Goal: Task Accomplishment & Management: Manage account settings

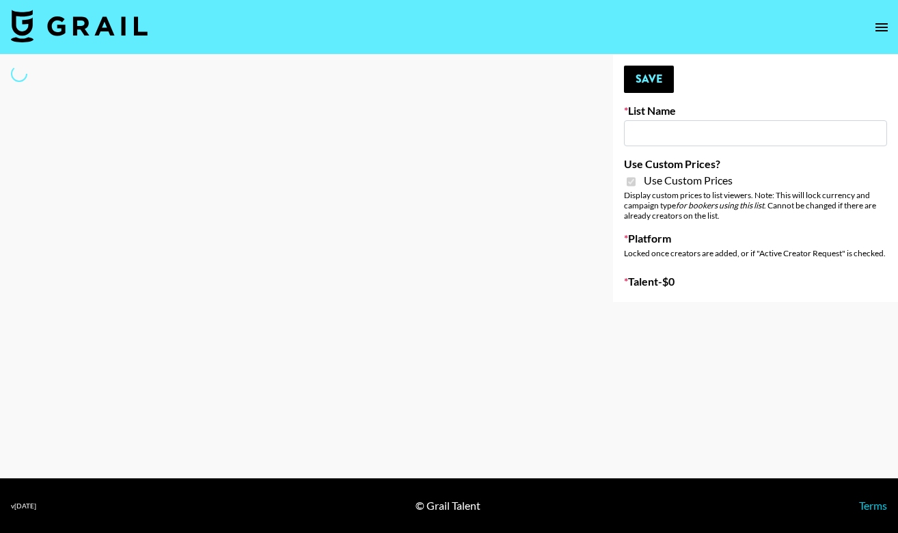
type input "Liquid Brands ([DATE])"
checkbox input "true"
select select "Brand"
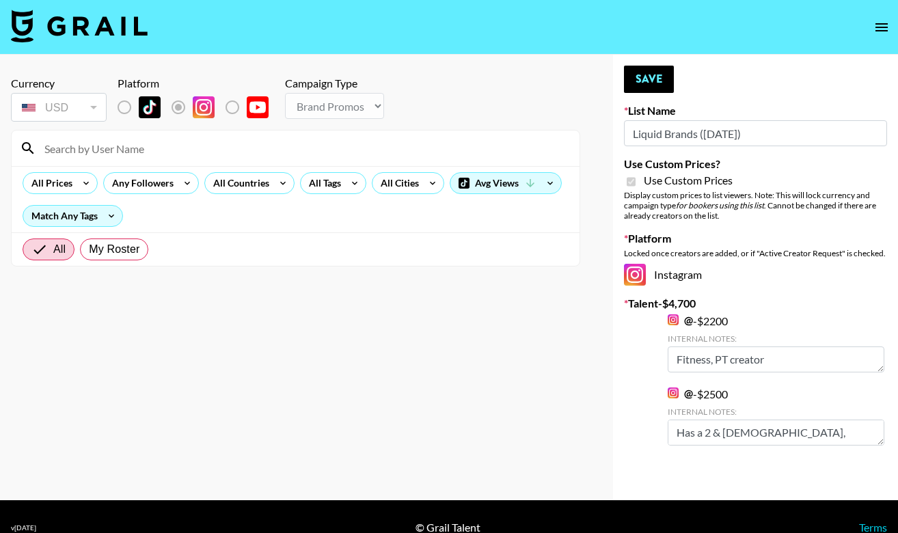
click at [116, 149] on input at bounding box center [303, 148] width 535 height 22
type input "thekayefamily"
click at [50, 245] on input "All" at bounding box center [42, 249] width 22 height 16
click at [107, 247] on span "My Roster" at bounding box center [114, 249] width 51 height 16
click at [89, 249] on input "My Roster" at bounding box center [89, 249] width 0 height 0
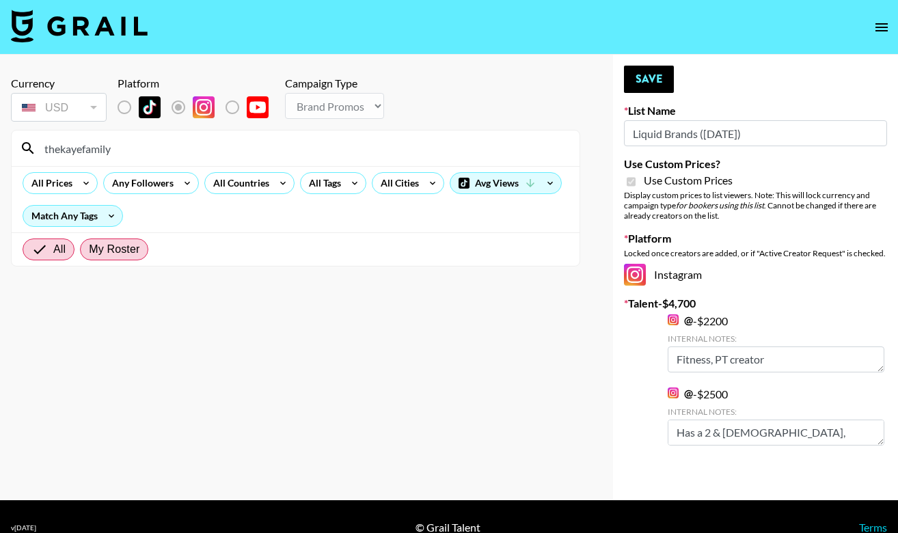
radio input "true"
click at [138, 154] on input "thekayefamily" at bounding box center [303, 148] width 535 height 22
drag, startPoint x: 762, startPoint y: 133, endPoint x: 563, endPoint y: 135, distance: 198.9
click at [563, 135] on div "Currency USD USD ​ Platform Campaign Type Choose Type... Song Promos Brand Prom…" at bounding box center [449, 278] width 898 height 446
type input "thekayefam"
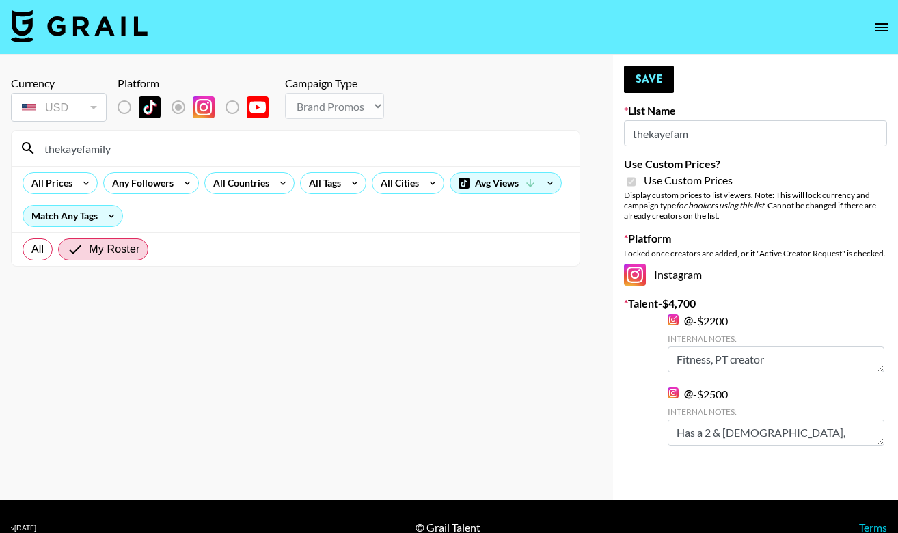
click at [430, 375] on section "Currency USD USD ​ Platform Campaign Type Choose Type... Song Promos Brand Prom…" at bounding box center [295, 278] width 569 height 424
click at [20, 147] on icon at bounding box center [28, 148] width 16 height 16
click at [29, 146] on icon at bounding box center [28, 148] width 12 height 12
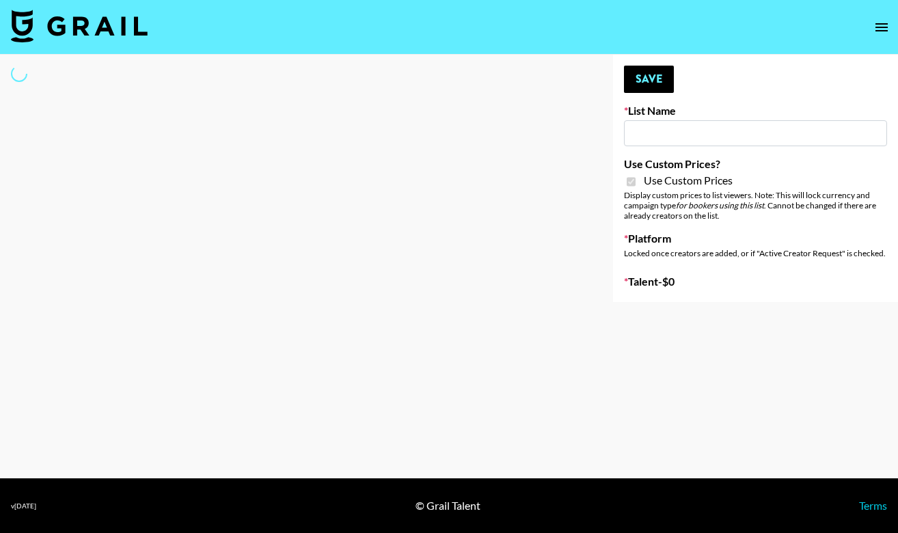
type input "Liquid Brands ([DATE])"
checkbox input "true"
select select "Brand"
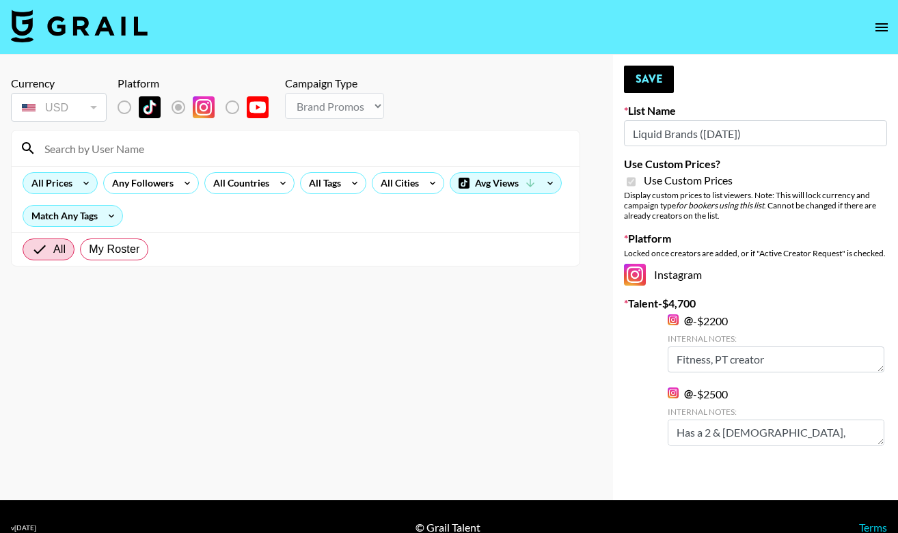
click at [62, 187] on div "All Prices" at bounding box center [49, 183] width 52 height 21
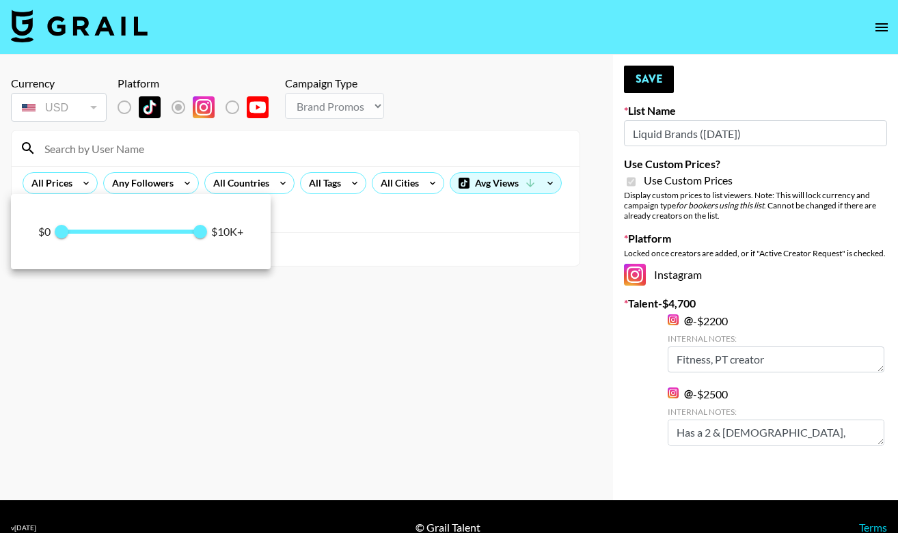
click at [127, 156] on div at bounding box center [449, 266] width 898 height 533
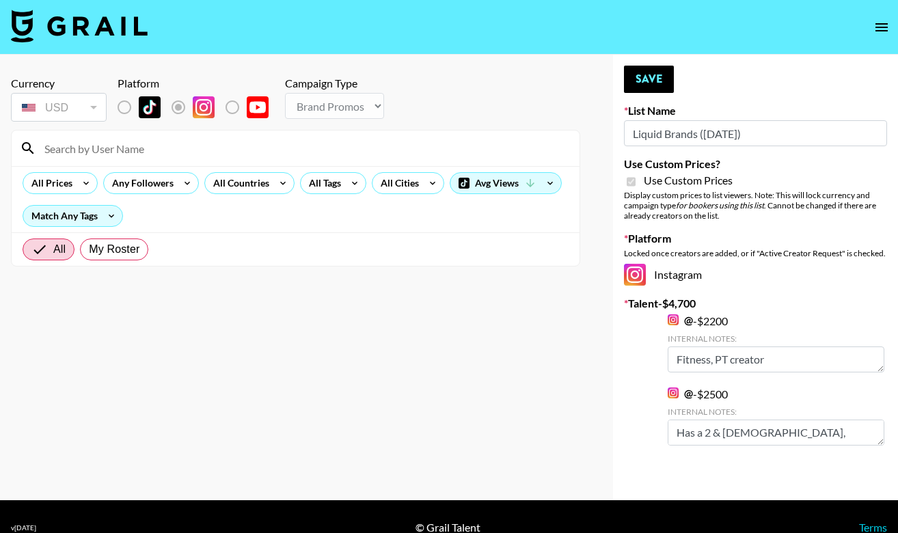
click at [132, 143] on input at bounding box center [303, 148] width 535 height 22
type input "thekayefamily"
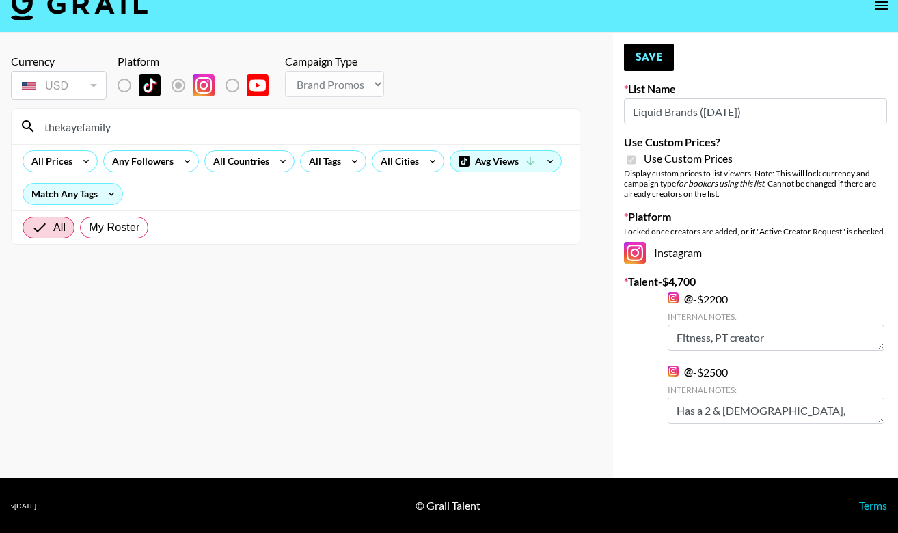
scroll to position [22, 0]
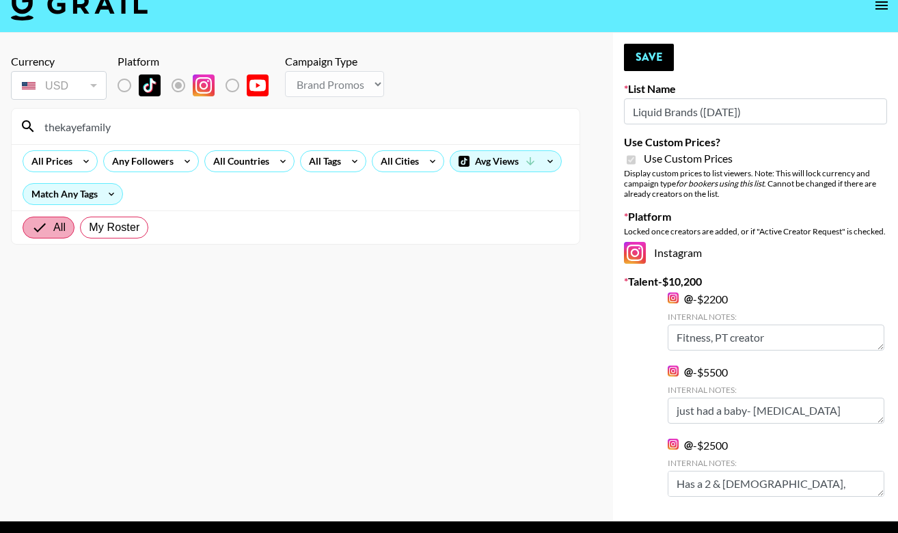
click at [57, 223] on span "All" at bounding box center [59, 227] width 12 height 16
click at [53, 223] on input "All" at bounding box center [42, 227] width 22 height 16
click at [107, 226] on span "My Roster" at bounding box center [114, 227] width 51 height 16
click at [89, 228] on input "My Roster" at bounding box center [89, 228] width 0 height 0
radio input "true"
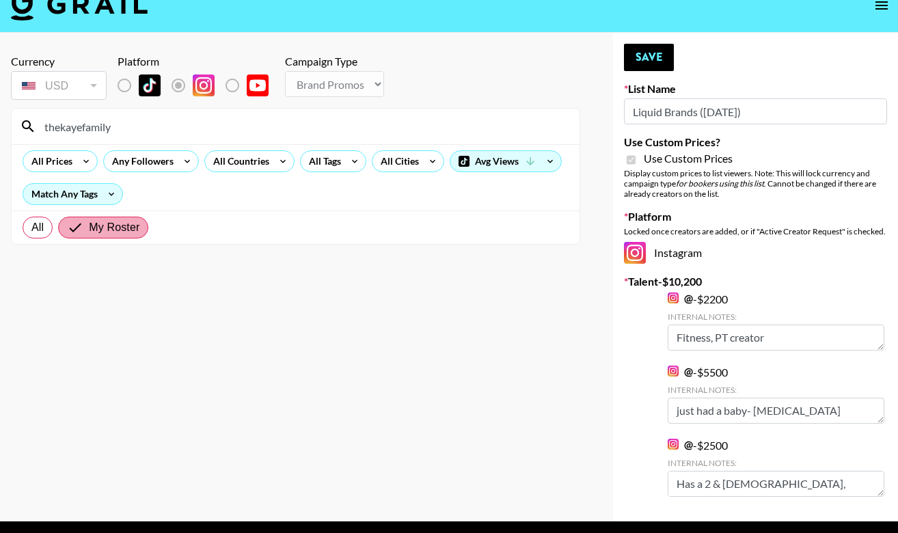
click at [107, 226] on span "My Roster" at bounding box center [114, 227] width 51 height 16
click at [89, 226] on input "My Roster" at bounding box center [78, 227] width 22 height 16
click at [107, 226] on span "My Roster" at bounding box center [114, 227] width 51 height 16
click at [89, 226] on input "My Roster" at bounding box center [78, 227] width 22 height 16
click at [27, 127] on icon at bounding box center [28, 126] width 16 height 16
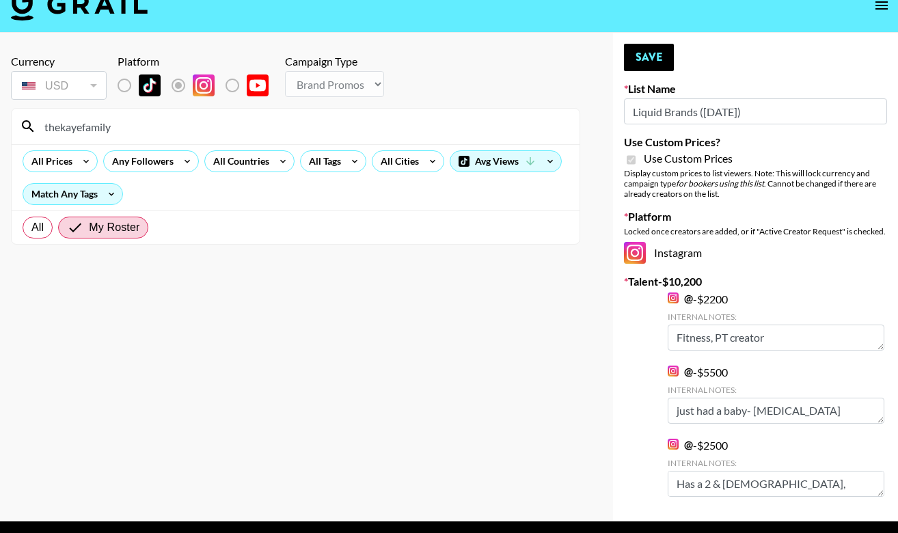
click at [27, 127] on icon at bounding box center [28, 126] width 16 height 16
click at [415, 292] on section "Currency USD USD ​ Platform Campaign Type Choose Type... Song Promos Brand Prom…" at bounding box center [295, 256] width 569 height 424
drag, startPoint x: 765, startPoint y: 107, endPoint x: 560, endPoint y: 107, distance: 205.0
click at [560, 107] on div "Currency USD USD ​ Platform Campaign Type Choose Type... Song Promos Brand Prom…" at bounding box center [449, 277] width 898 height 489
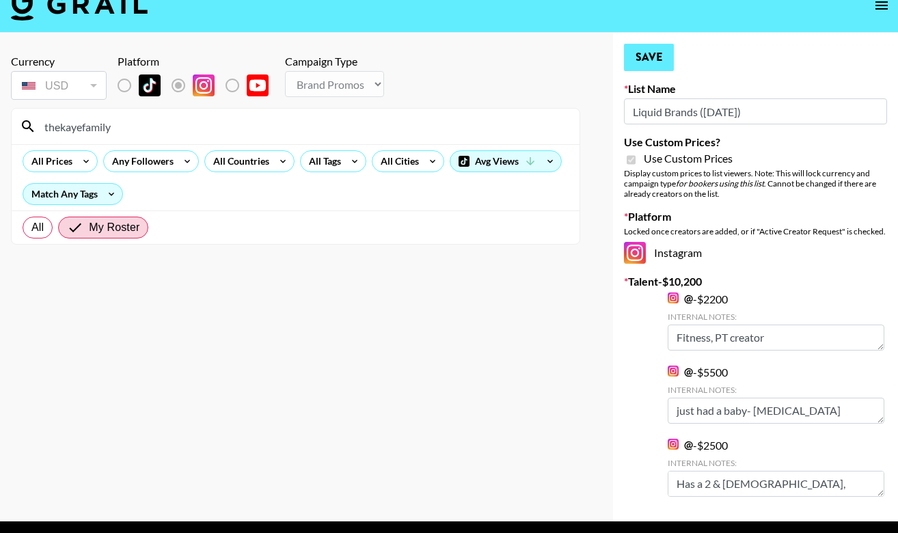
click at [648, 59] on button "Save" at bounding box center [649, 57] width 50 height 27
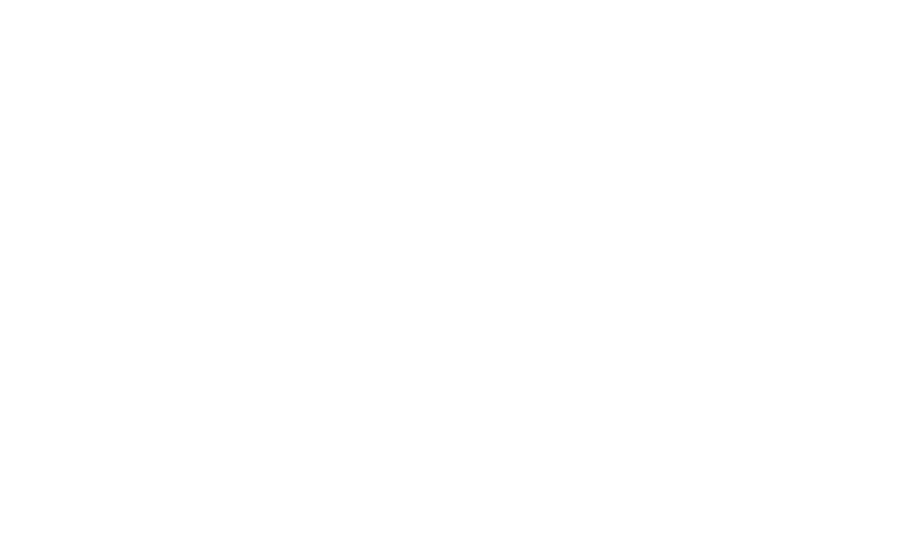
select select "Brand"
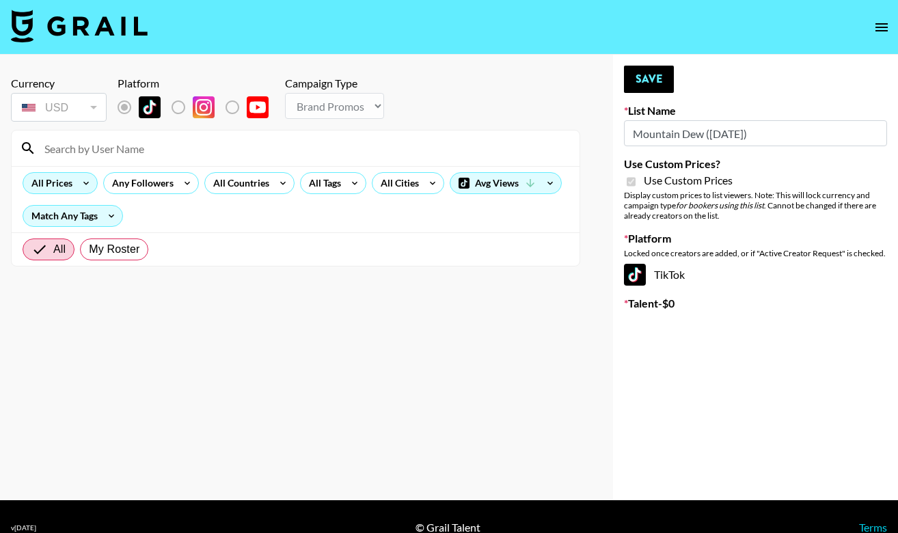
click at [69, 183] on div "All Prices" at bounding box center [49, 183] width 52 height 21
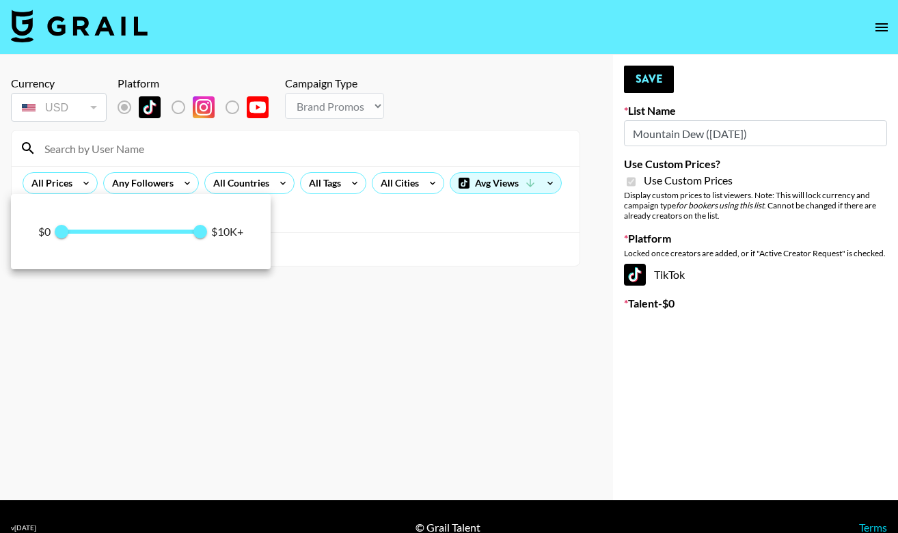
click at [145, 173] on div at bounding box center [449, 266] width 898 height 533
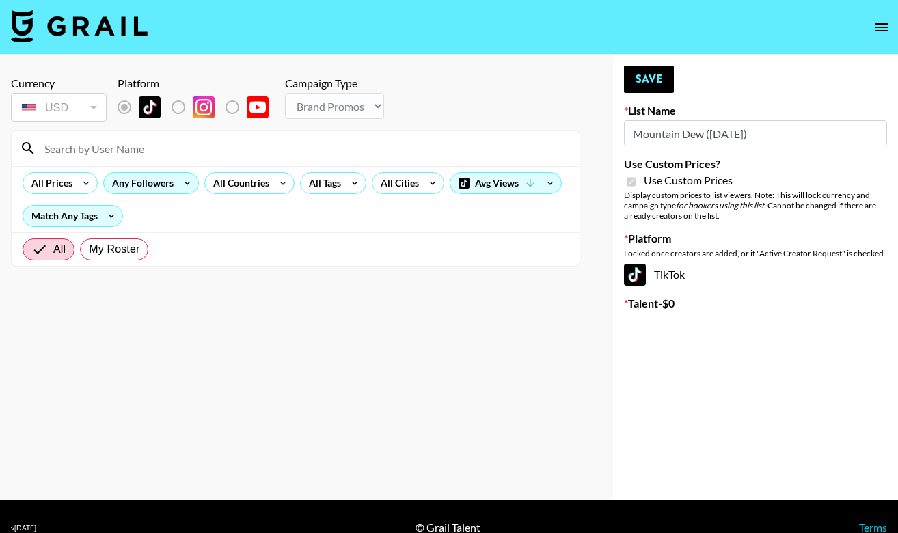
click at [148, 180] on div "Any Followers" at bounding box center [140, 183] width 72 height 21
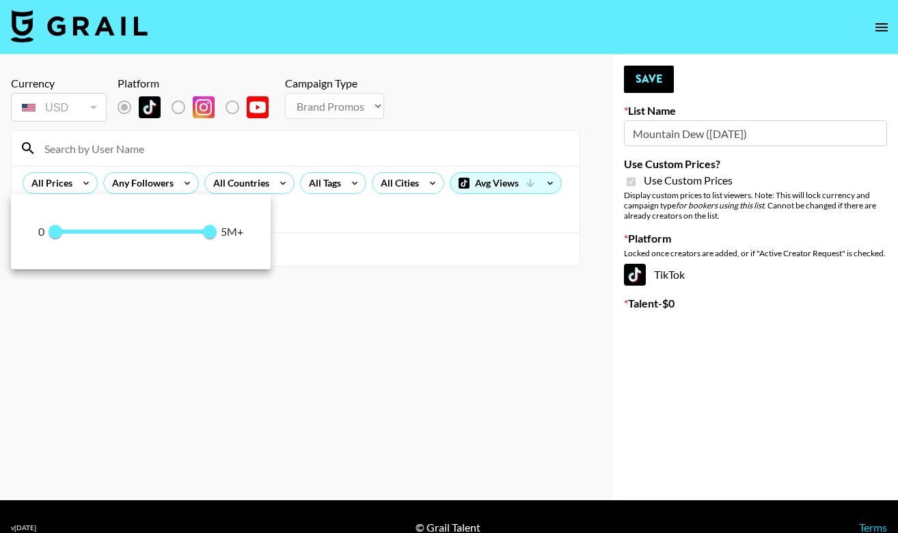
click at [175, 150] on div at bounding box center [449, 266] width 898 height 533
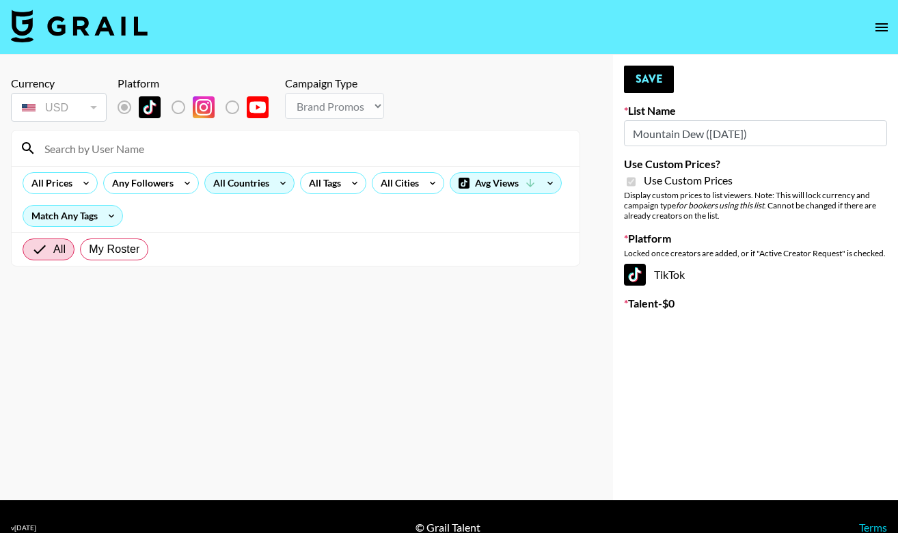
click at [231, 178] on div "All Countries" at bounding box center [238, 183] width 67 height 21
click at [212, 155] on div at bounding box center [449, 266] width 898 height 533
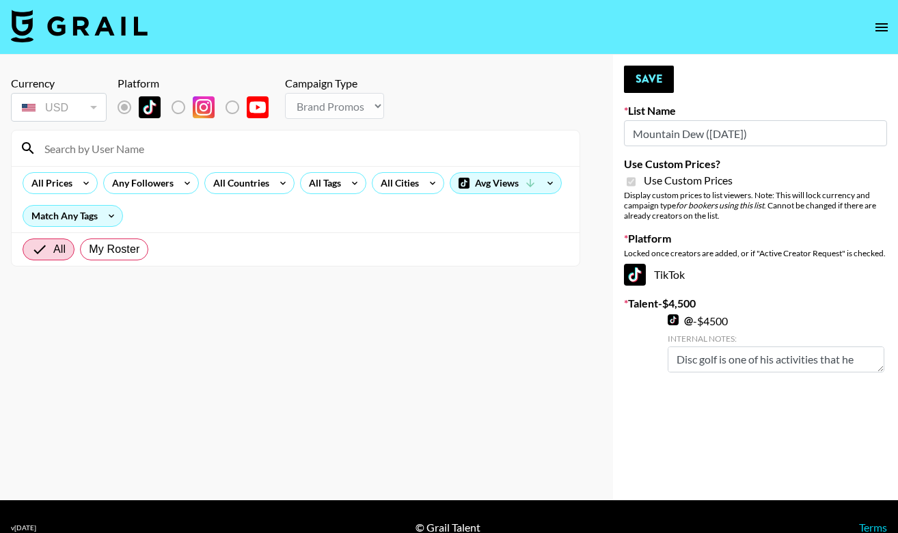
click at [266, 163] on div at bounding box center [296, 149] width 568 height 36
click at [266, 148] on input "d" at bounding box center [303, 148] width 535 height 22
type input "d"
type input "thekayefam"
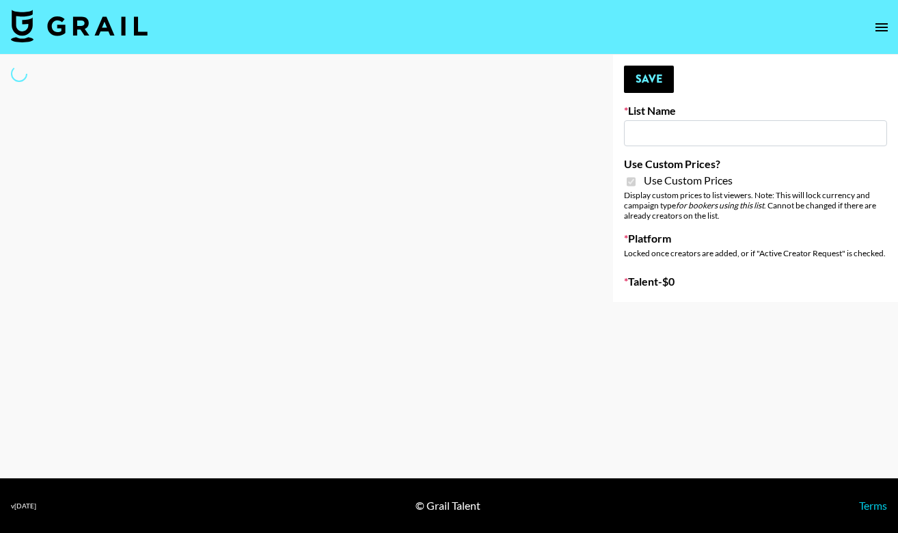
type input "Mountain Dew ([DATE])"
checkbox input "true"
select select "Brand"
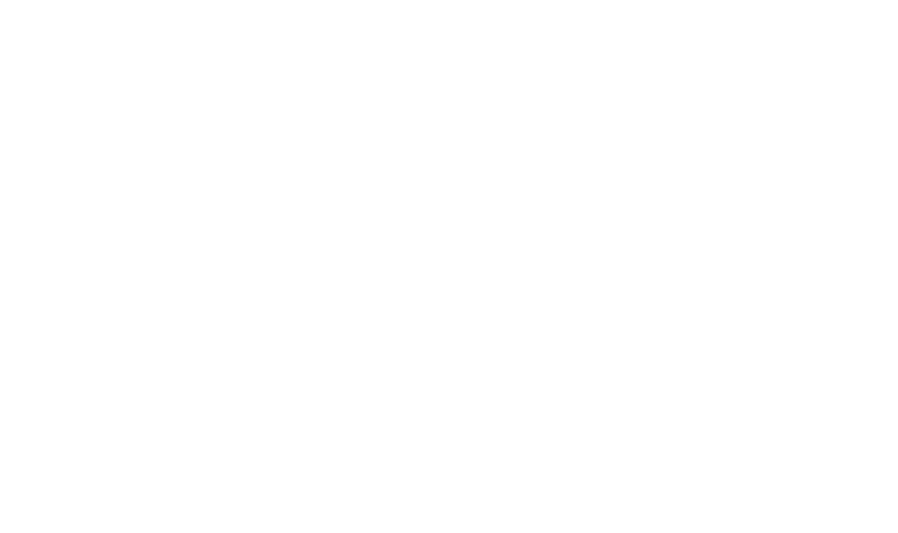
select select "Brand"
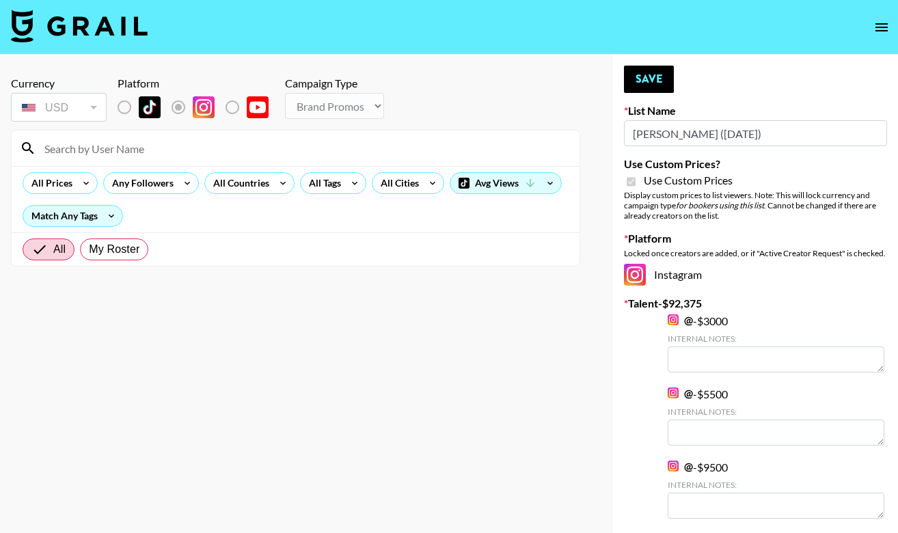
click at [240, 154] on input at bounding box center [303, 148] width 535 height 22
click at [42, 152] on input "thekayefam" at bounding box center [303, 148] width 535 height 22
click at [189, 144] on input "_thekayefam" at bounding box center [303, 148] width 535 height 22
type input "_thekayefam"
type textarea "Biohacker"
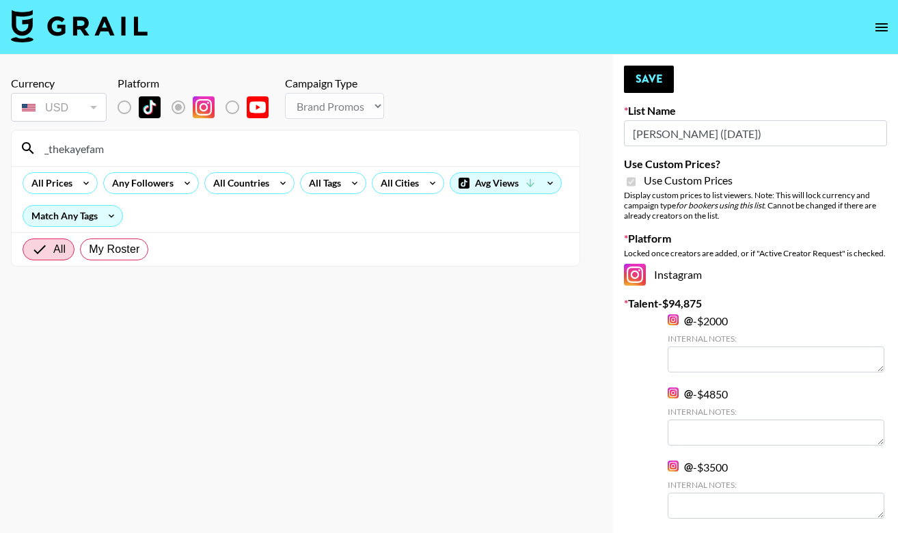
click at [30, 148] on icon at bounding box center [28, 148] width 12 height 12
click at [50, 255] on input "All" at bounding box center [42, 249] width 22 height 16
click at [90, 247] on span "My Roster" at bounding box center [114, 249] width 51 height 16
click at [89, 249] on input "My Roster" at bounding box center [89, 249] width 0 height 0
radio input "true"
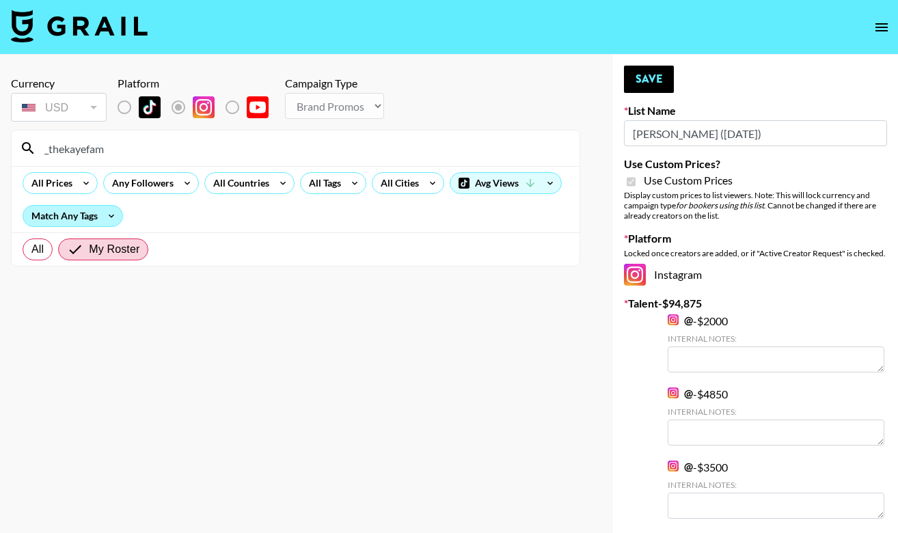
click at [82, 220] on div "Match Any Tags" at bounding box center [72, 216] width 99 height 21
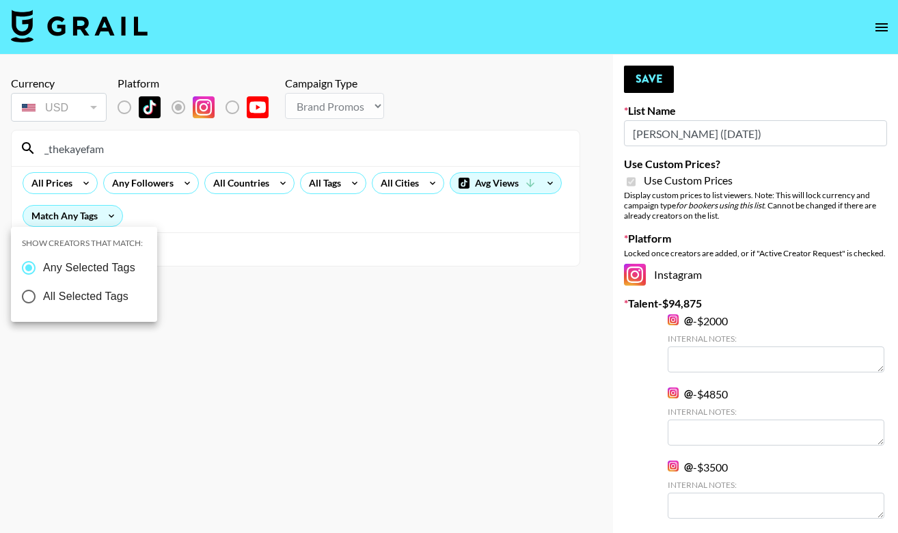
click at [74, 186] on div at bounding box center [449, 266] width 898 height 533
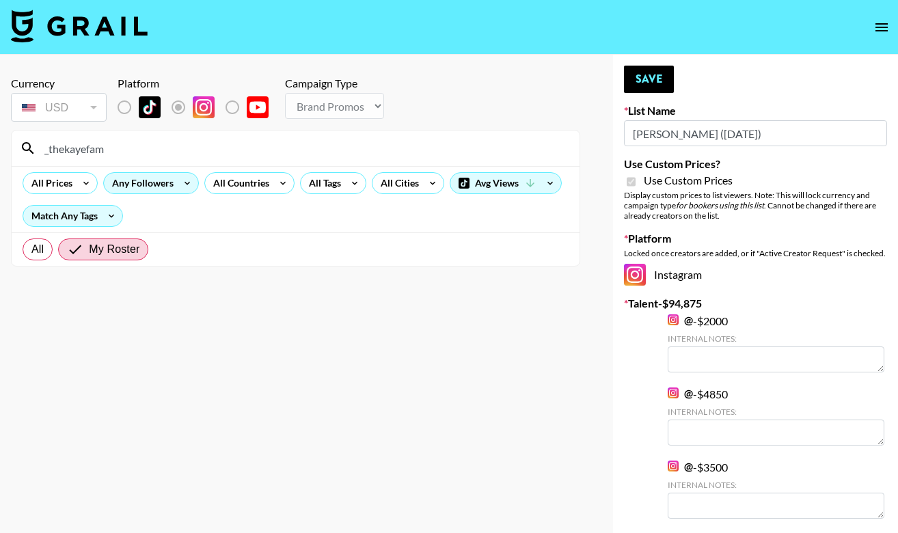
click at [163, 189] on div "Any Followers" at bounding box center [140, 183] width 72 height 21
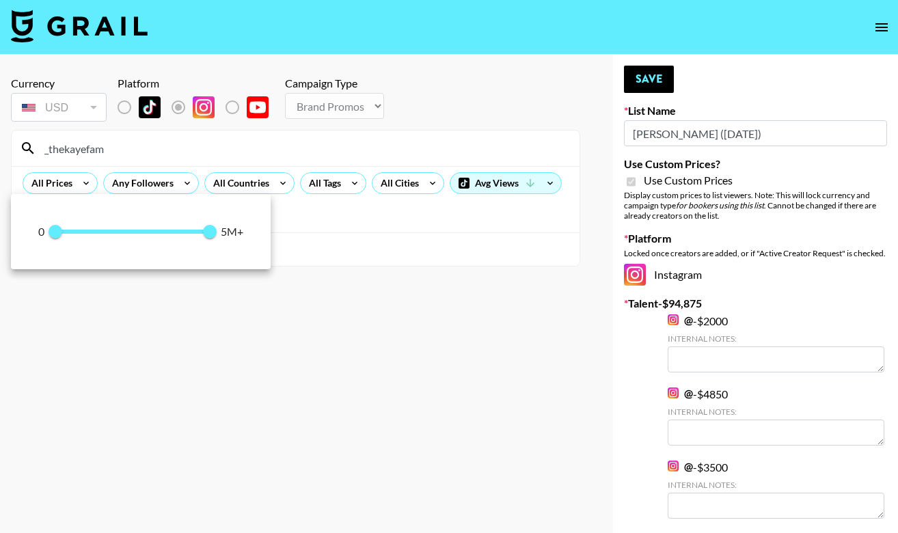
click at [236, 187] on div at bounding box center [449, 266] width 898 height 533
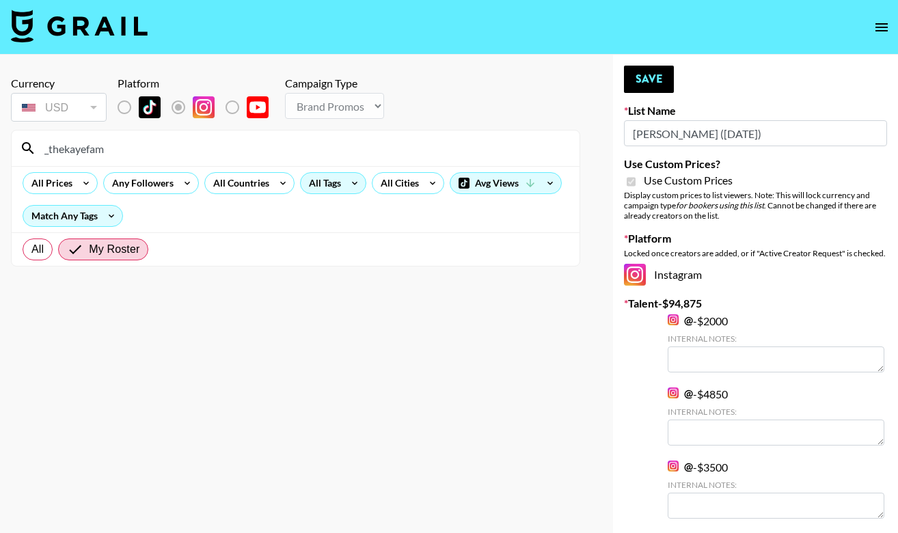
click at [344, 185] on icon at bounding box center [355, 183] width 22 height 21
click at [415, 180] on div at bounding box center [449, 266] width 898 height 533
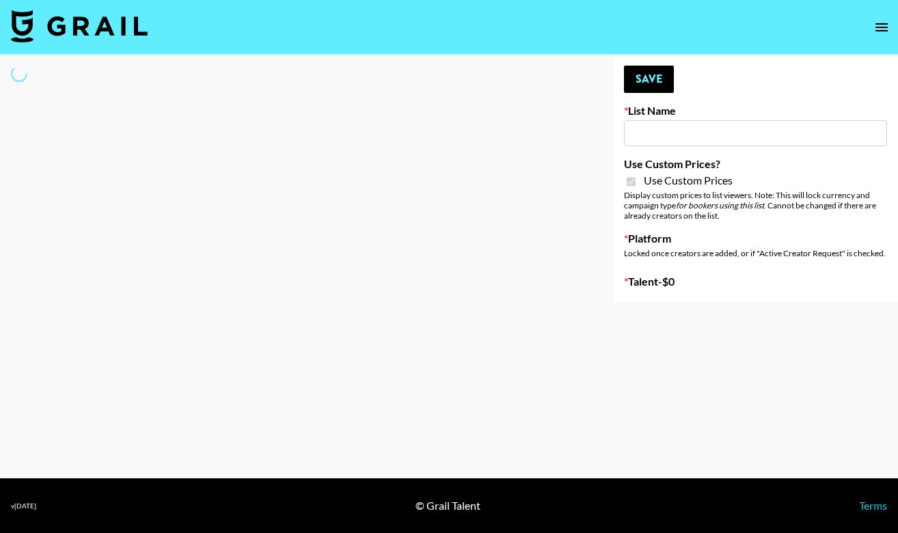
type input "[PERSON_NAME] ([DATE])"
checkbox input "true"
select select "Brand"
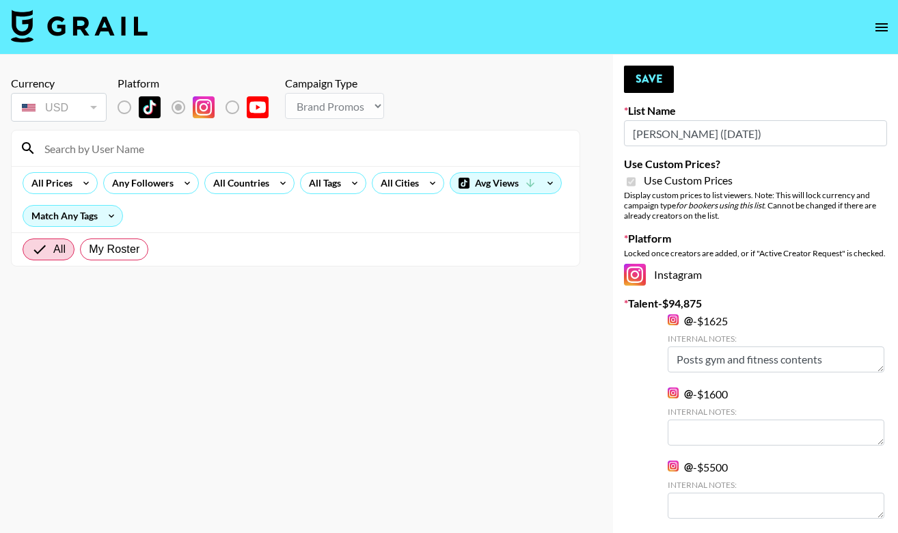
click at [182, 154] on input at bounding box center [303, 148] width 535 height 22
type input "@_thekayefam"
click at [50, 256] on input "All" at bounding box center [42, 249] width 22 height 16
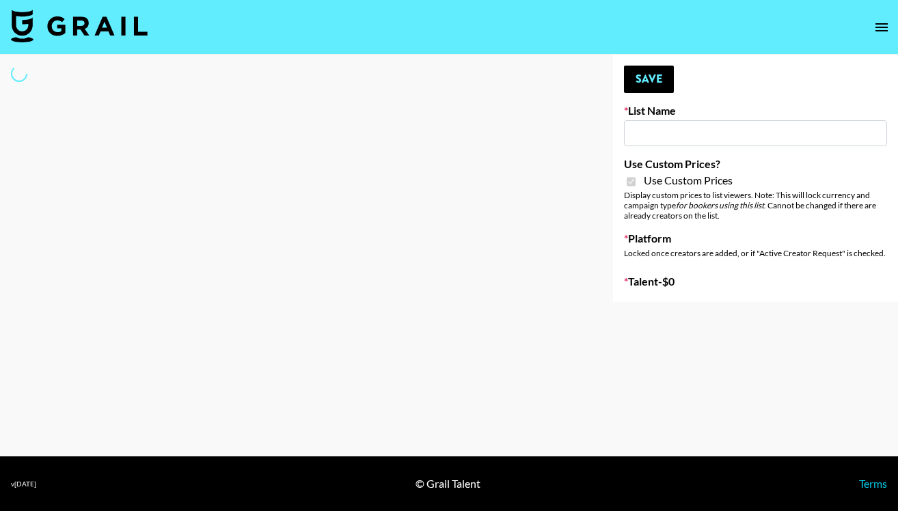
type input "[PERSON_NAME] ([DATE])"
checkbox input "true"
select select "Brand"
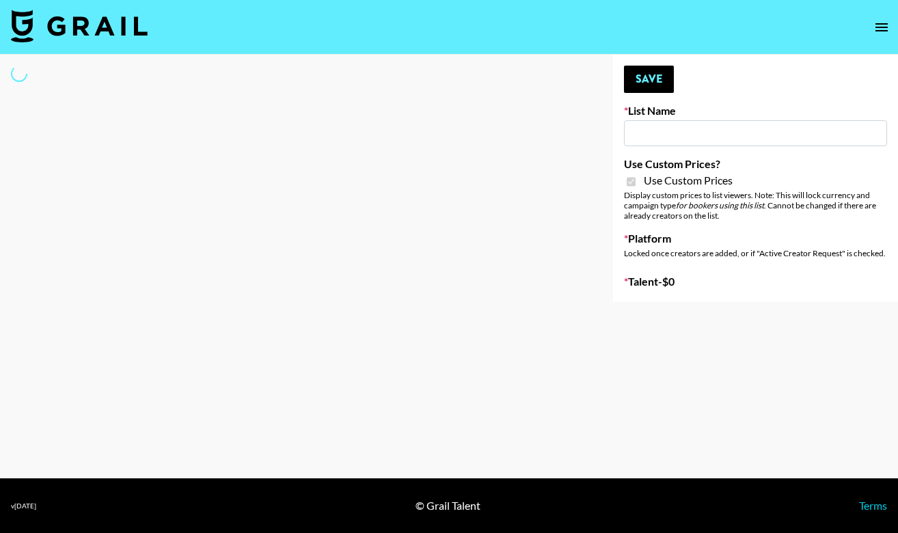
type input "[PERSON_NAME] ([DATE])"
checkbox input "true"
select select "Brand"
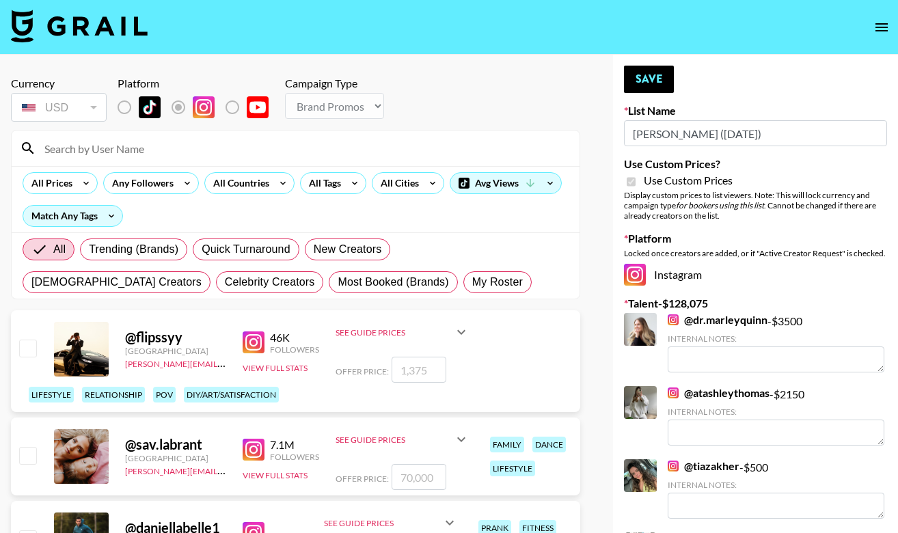
click at [96, 153] on input at bounding box center [303, 148] width 535 height 22
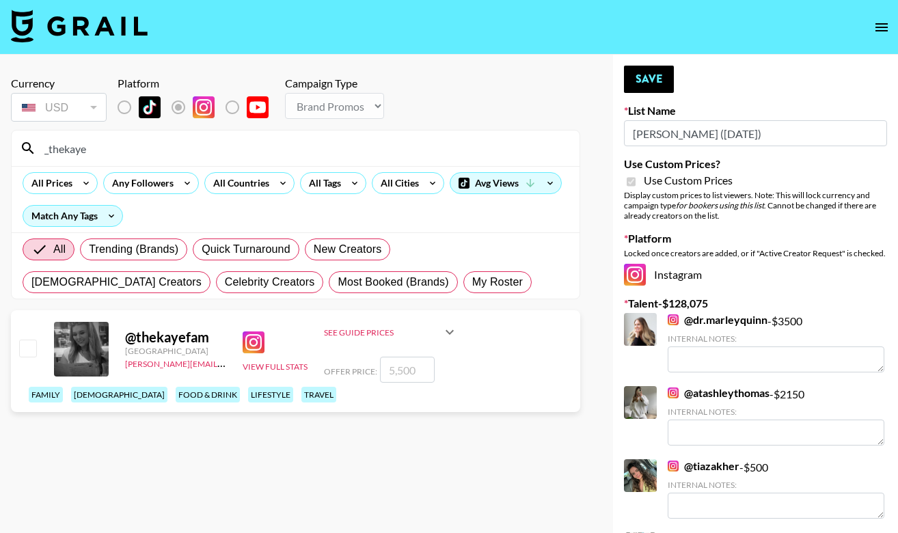
type input "_thekaye"
click at [21, 351] on input "checkbox" at bounding box center [27, 348] width 16 height 16
checkbox input "true"
type input "5500"
click at [640, 83] on button "Save" at bounding box center [649, 79] width 50 height 27
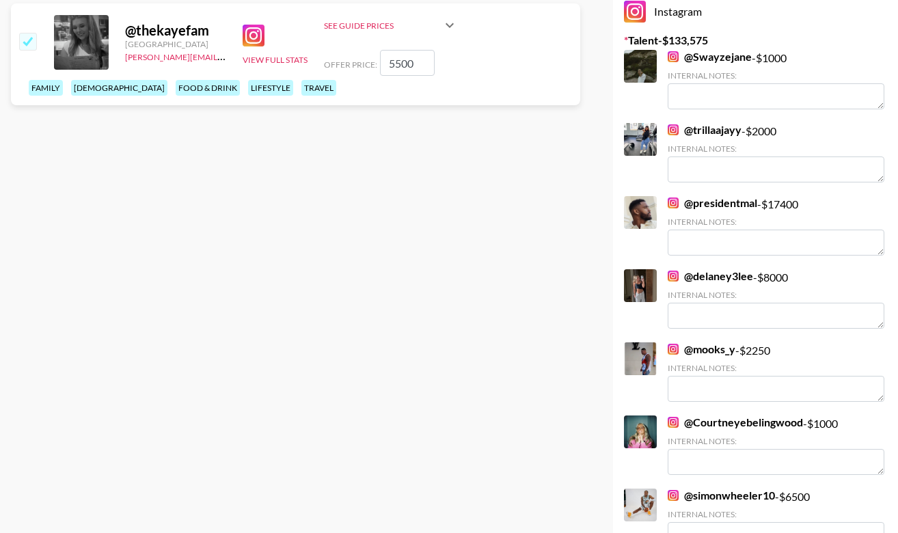
scroll to position [304, 0]
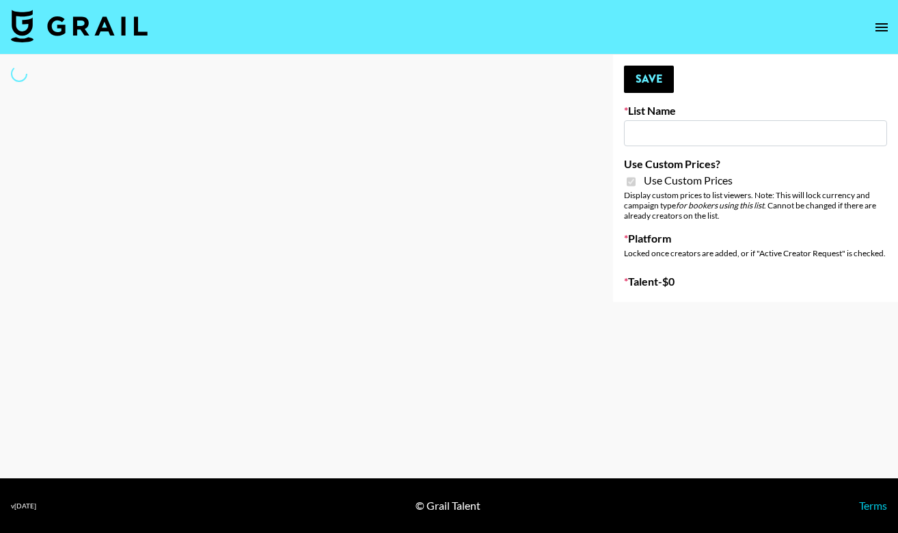
type input "[PERSON_NAME] ([DATE])"
checkbox input "true"
select select "Brand"
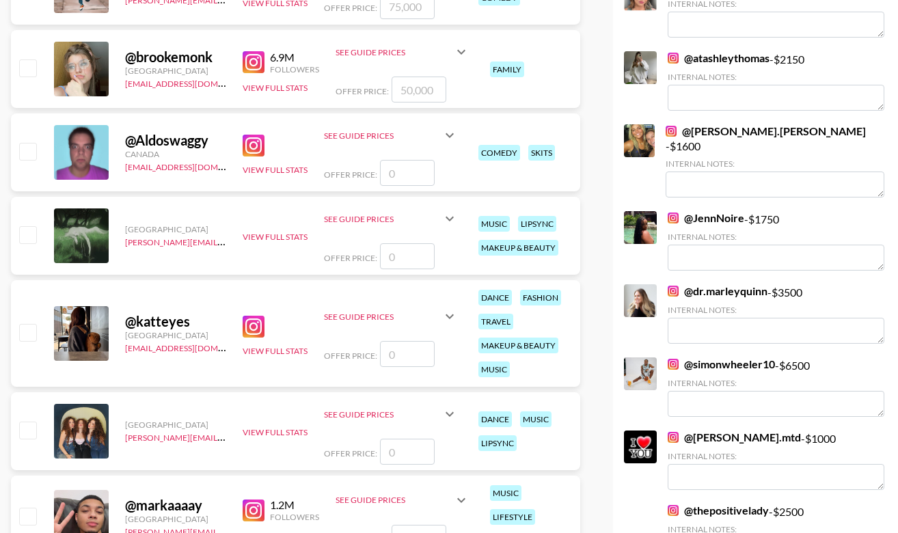
scroll to position [49, 0]
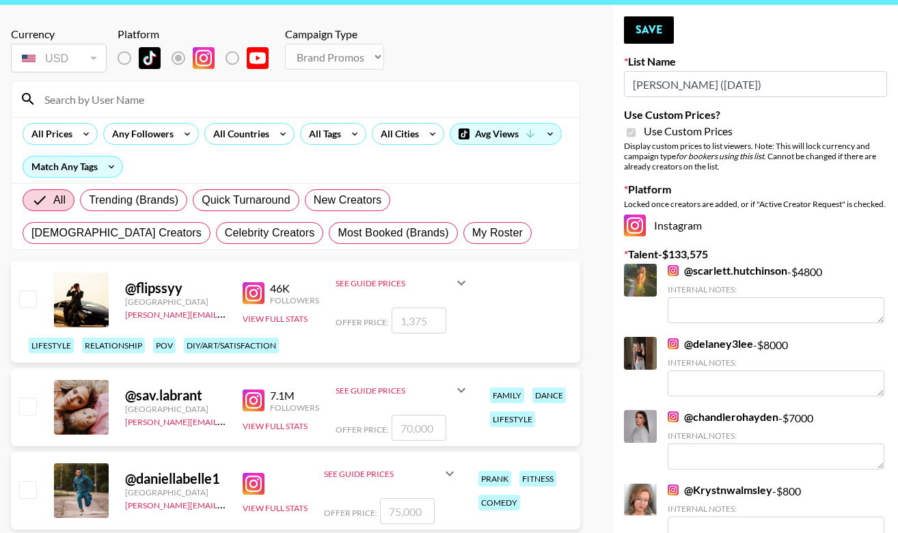
click at [136, 94] on input at bounding box center [303, 99] width 535 height 22
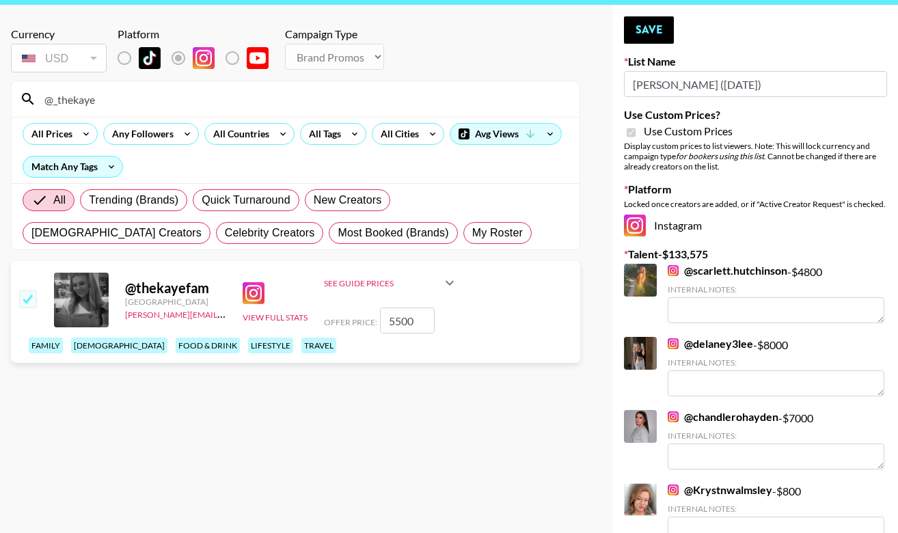
type input "@_thekaye"
click at [375, 284] on div "See Guide Prices" at bounding box center [383, 283] width 118 height 10
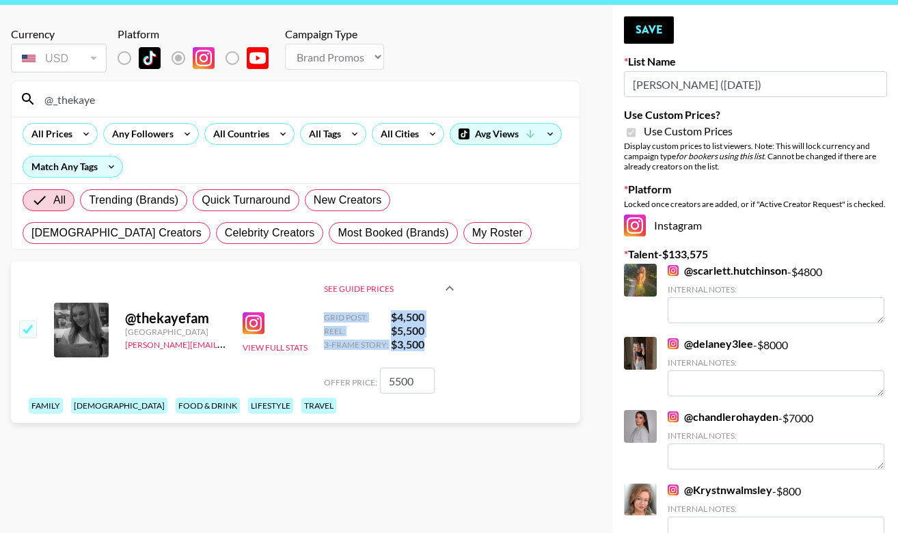
drag, startPoint x: 434, startPoint y: 348, endPoint x: 321, endPoint y: 310, distance: 118.9
click at [321, 310] on div "@ thekayefam [GEOGRAPHIC_DATA] [PERSON_NAME][EMAIL_ADDRESS][PERSON_NAME][DOMAIN…" at bounding box center [295, 342] width 569 height 162
copy div "Grid Post: $ 4,500 Reel: $ 5,500 3-Frame Story: $ 3,500"
